Goal: Transaction & Acquisition: Book appointment/travel/reservation

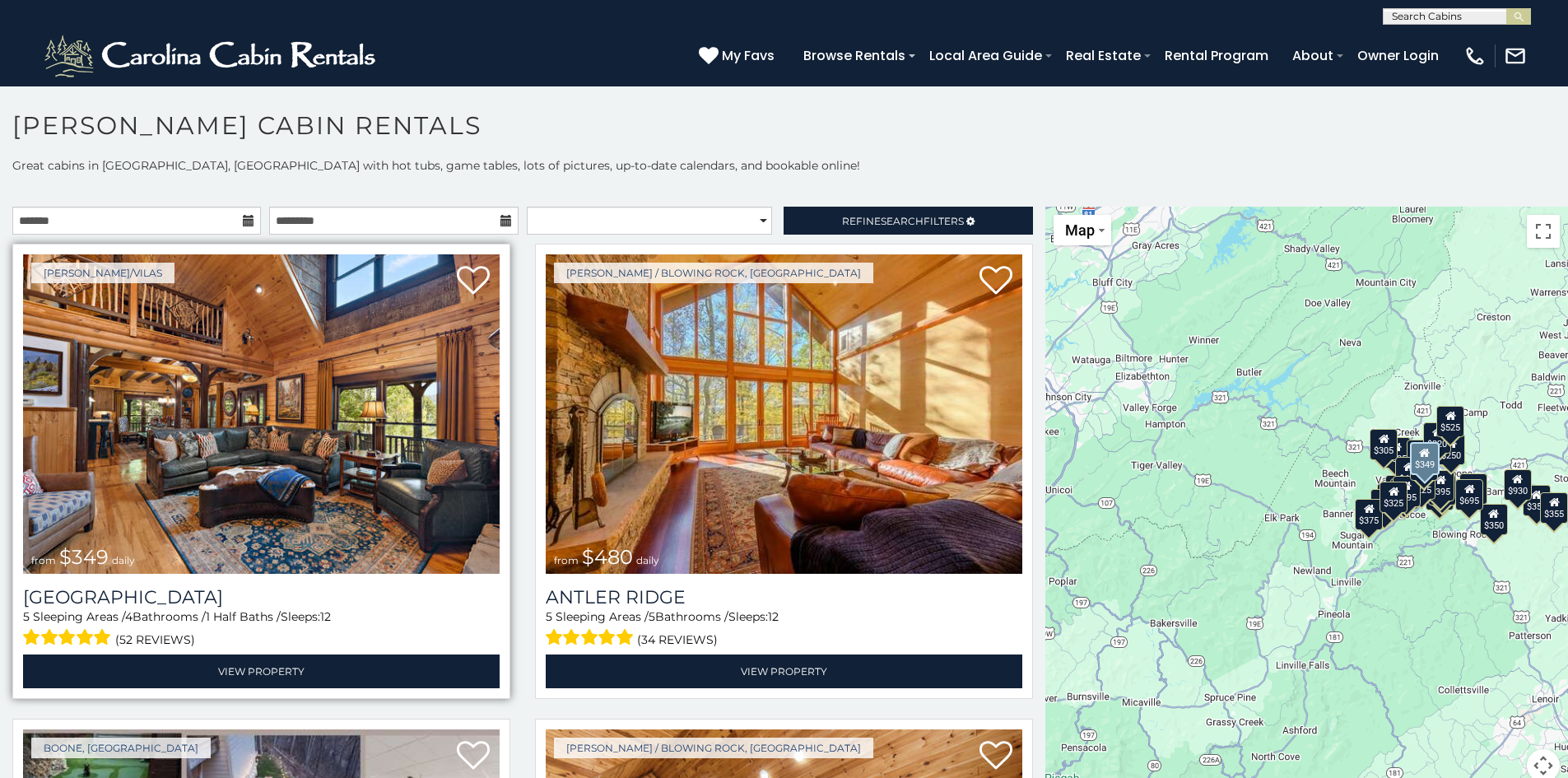
click at [212, 417] on img at bounding box center [261, 414] width 477 height 320
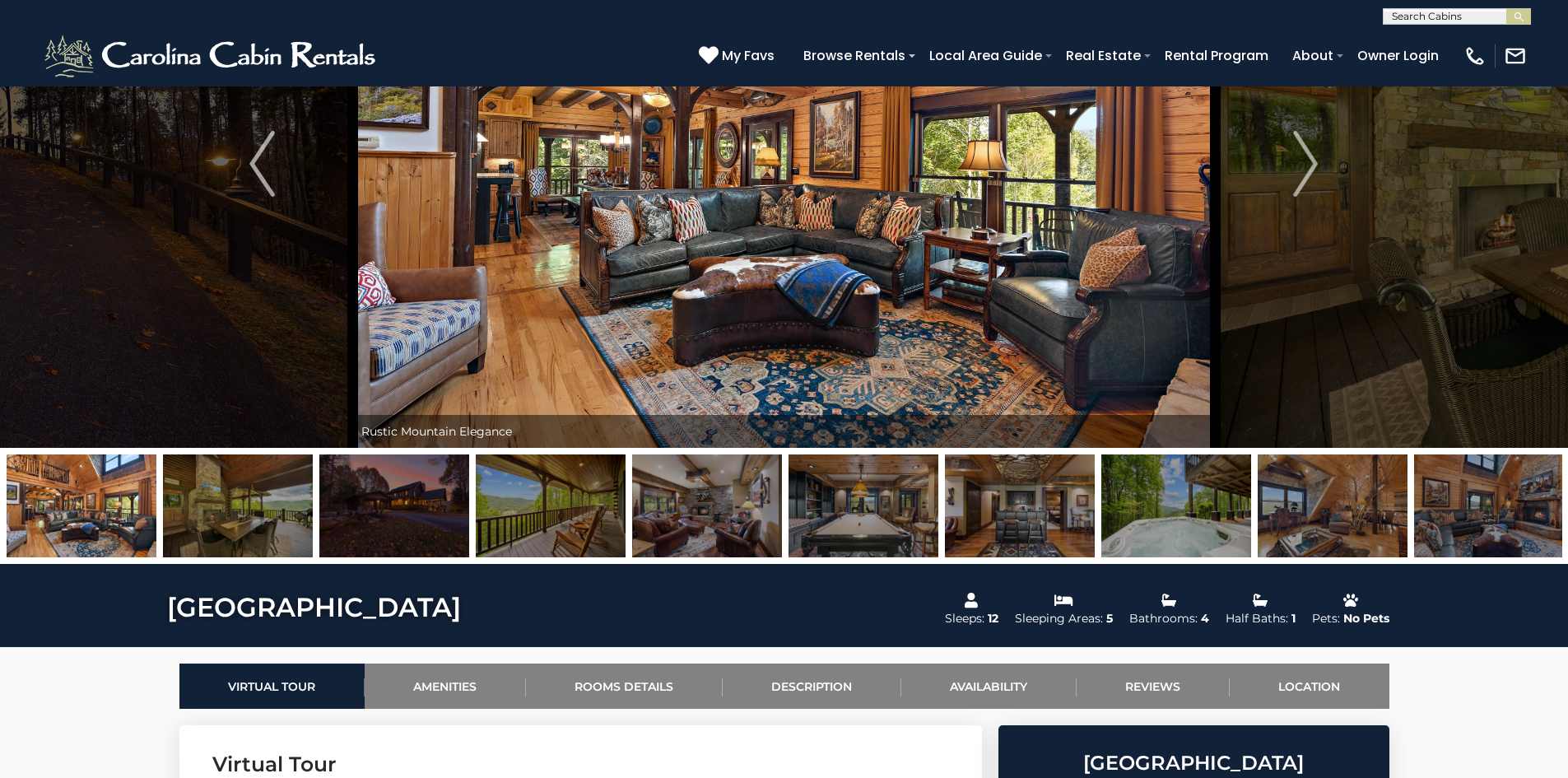
scroll to position [164, 0]
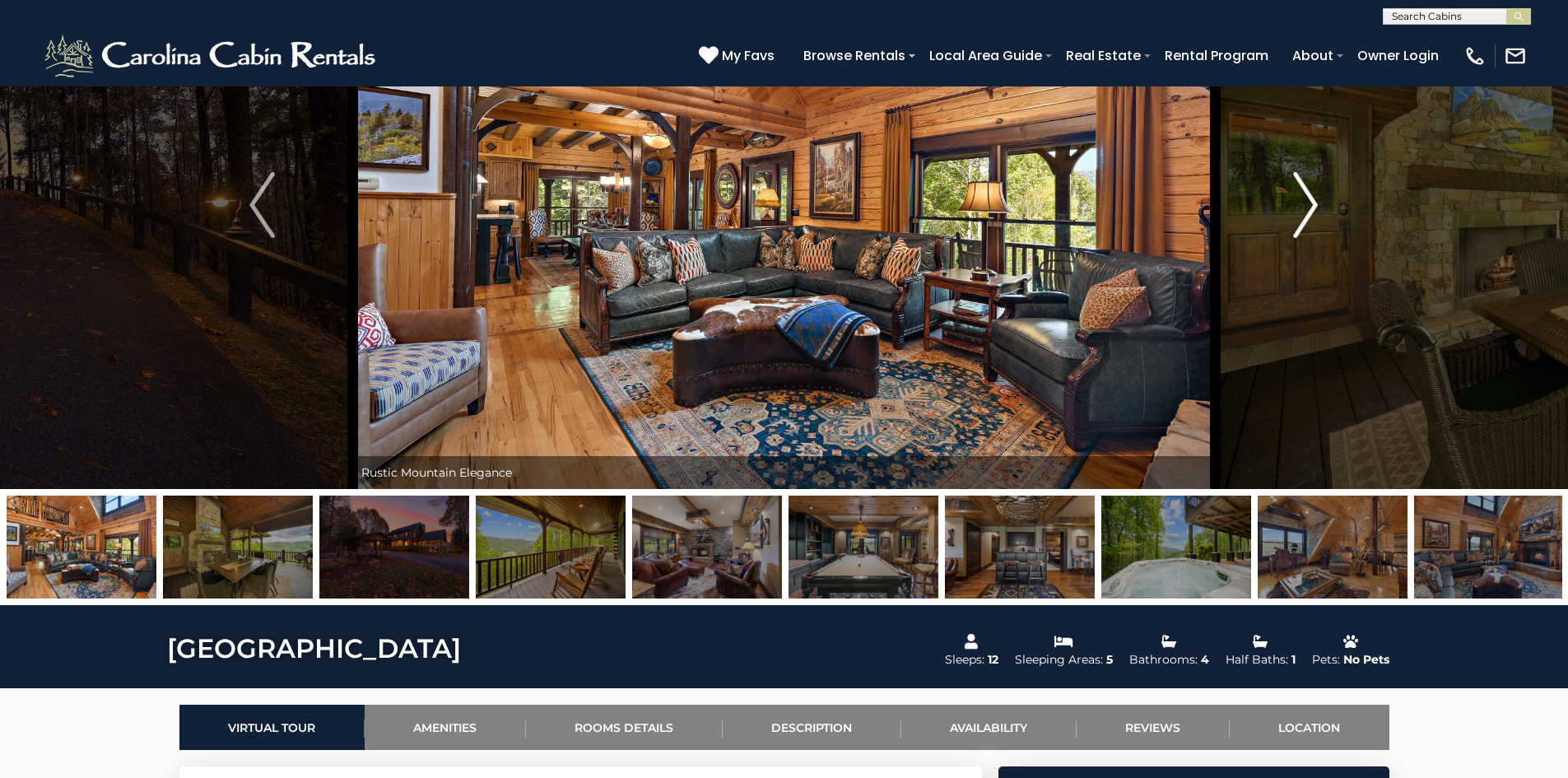
click at [1298, 229] on img "Next" at bounding box center [1306, 205] width 25 height 66
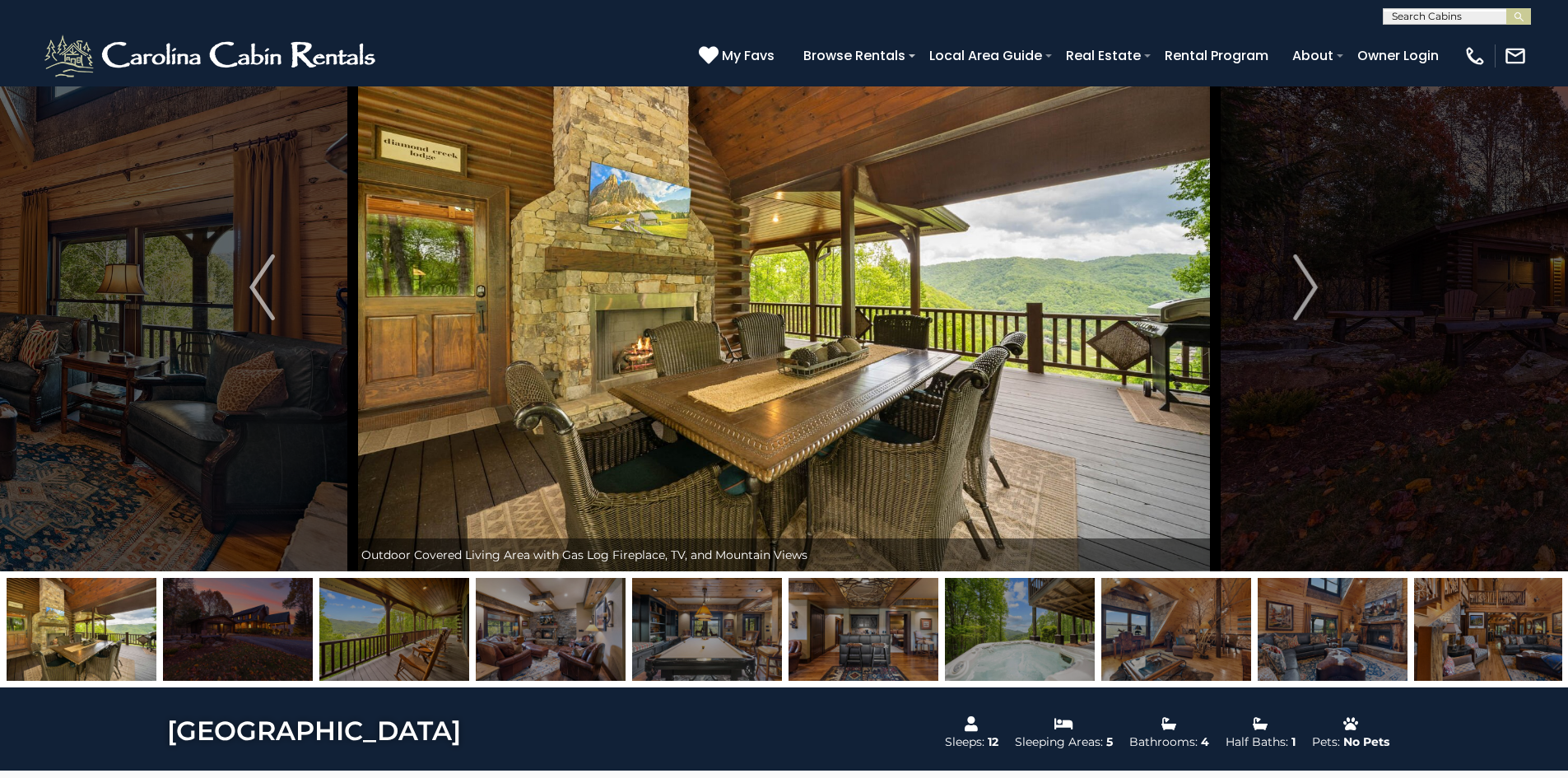
scroll to position [0, 0]
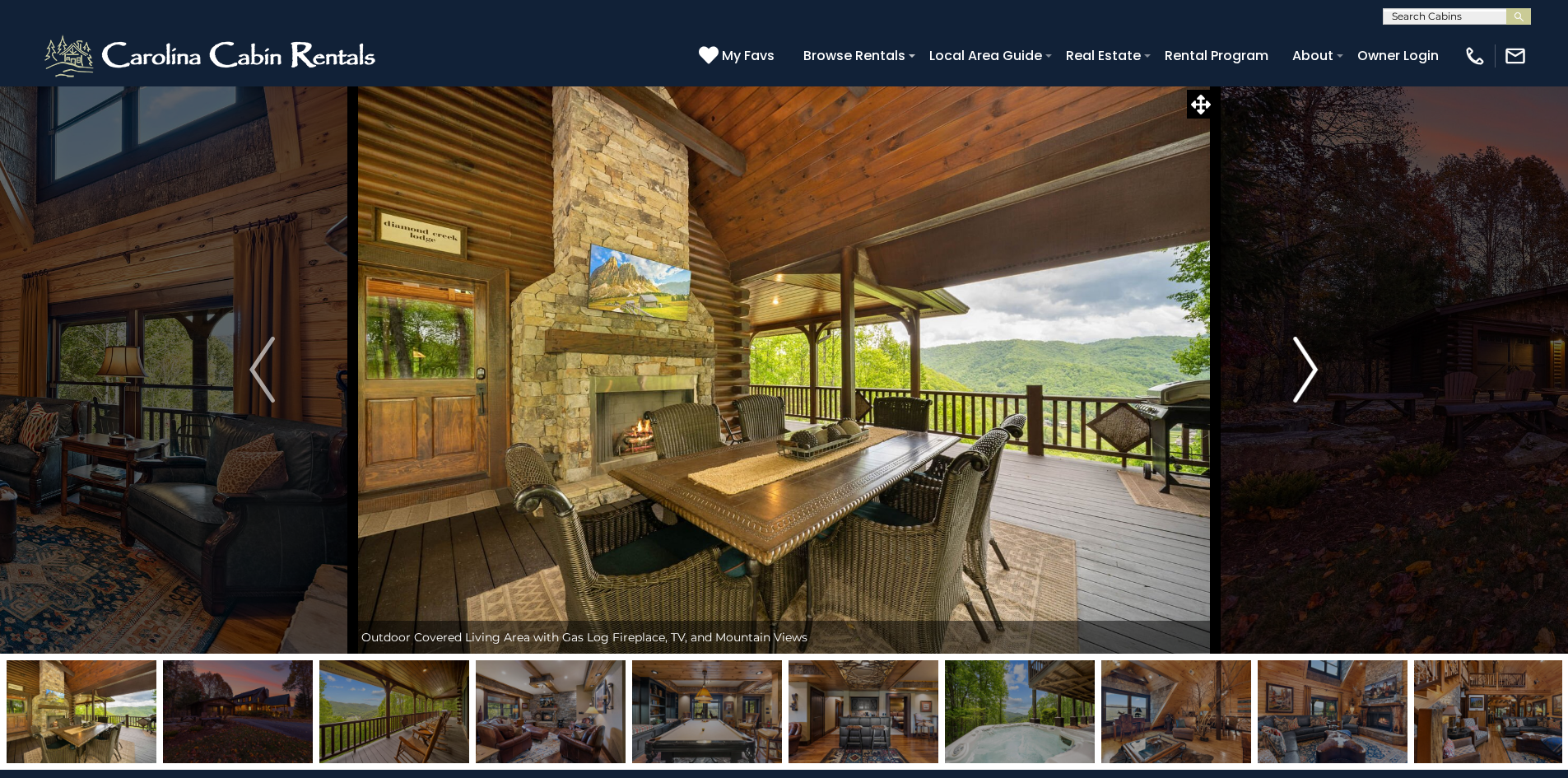
click at [1291, 361] on button "Next" at bounding box center [1306, 369] width 181 height 568
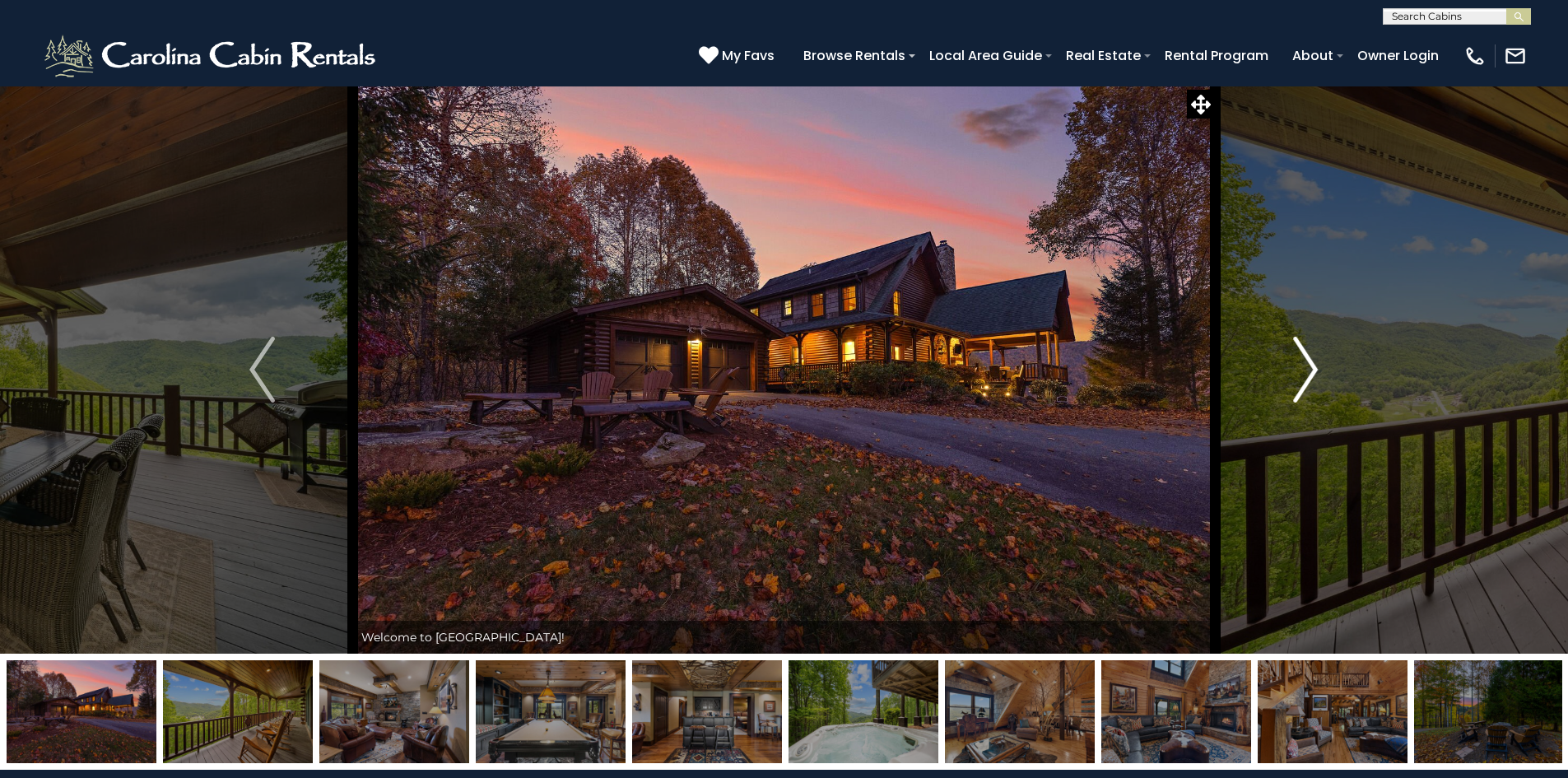
click at [1291, 361] on button "Next" at bounding box center [1306, 369] width 181 height 568
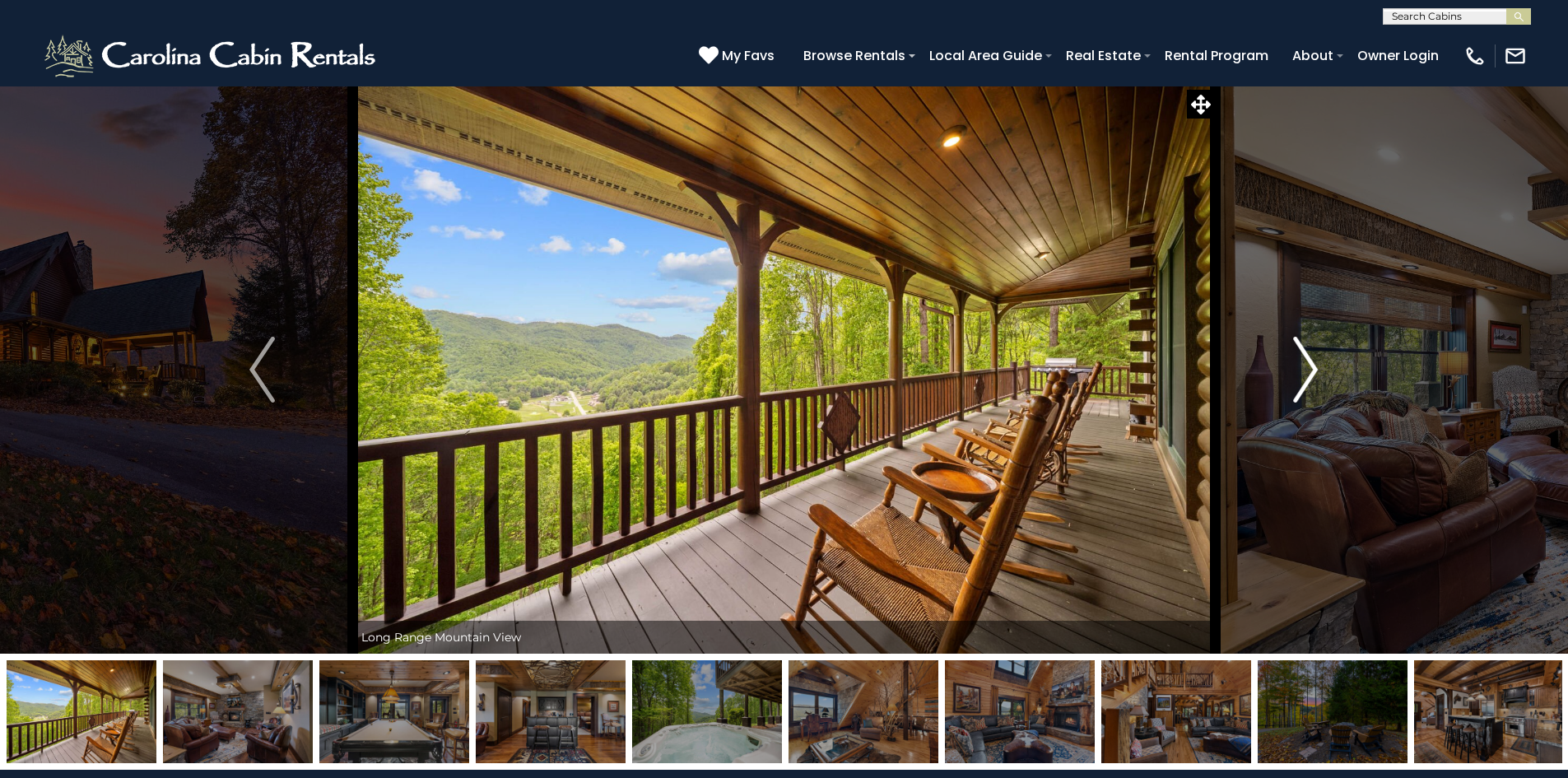
click at [1291, 361] on button "Next" at bounding box center [1306, 369] width 181 height 568
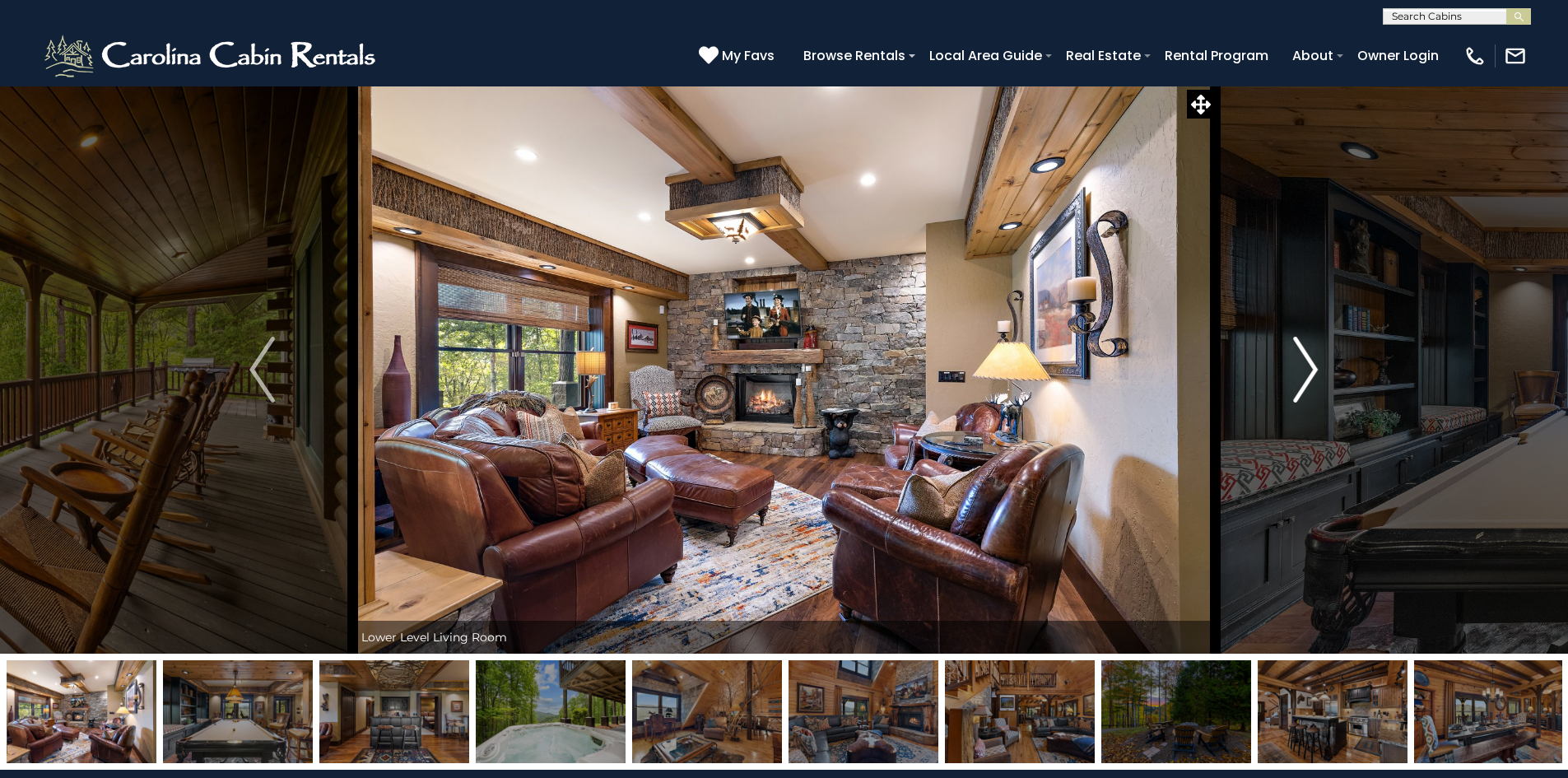
click at [1291, 361] on button "Next" at bounding box center [1306, 369] width 181 height 568
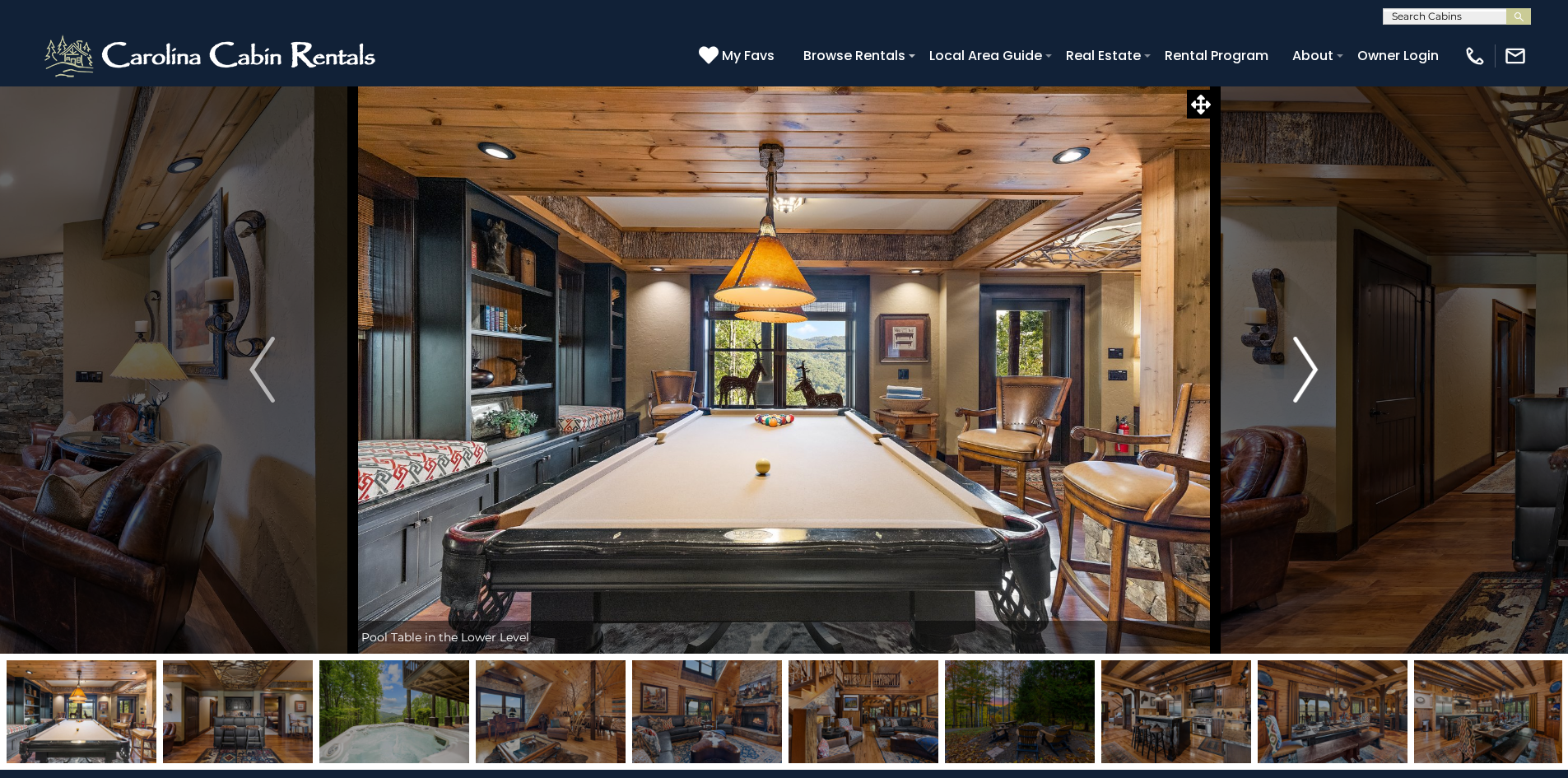
click at [1291, 361] on button "Next" at bounding box center [1306, 369] width 181 height 568
